Goal: Find specific page/section: Find specific page/section

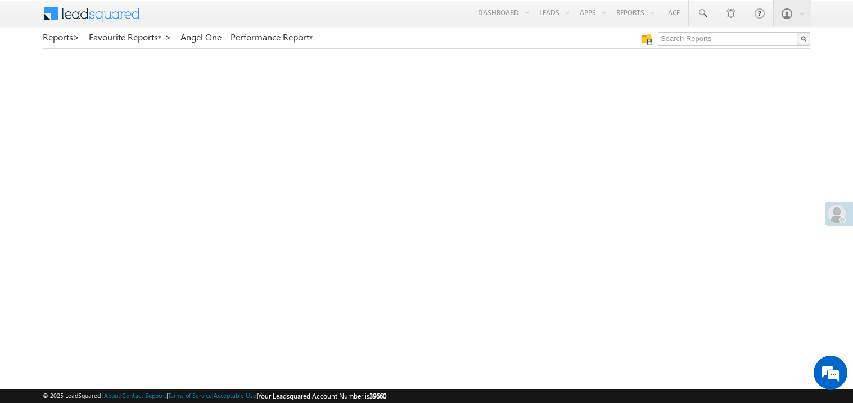
click at [0, 0] on link "My Favourite Reports" at bounding box center [0, 0] width 0 height 0
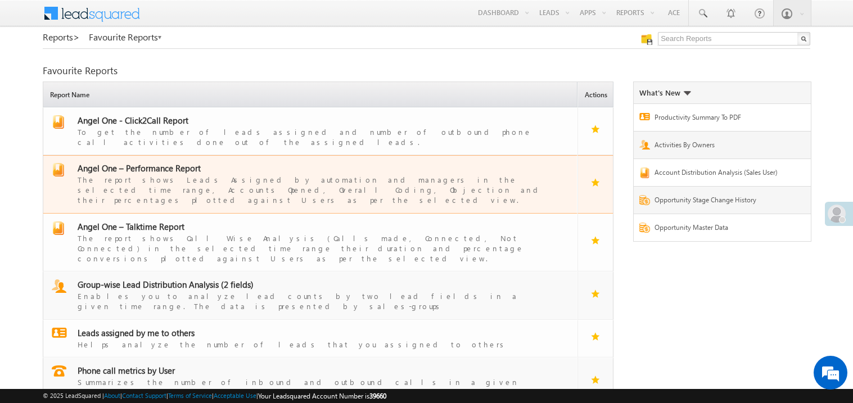
click at [155, 174] on div "The report shows Leads Assigned by automation and managers in the selected time…" at bounding box center [317, 190] width 479 height 32
